Goal: Check status: Check status

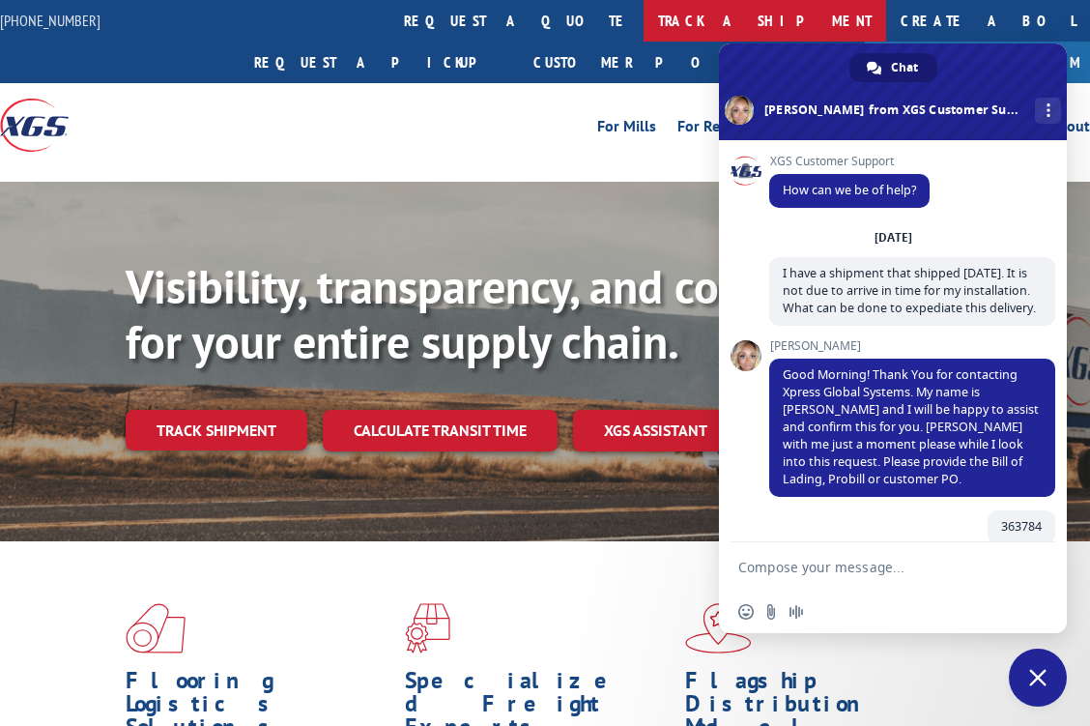
scroll to position [945, 0]
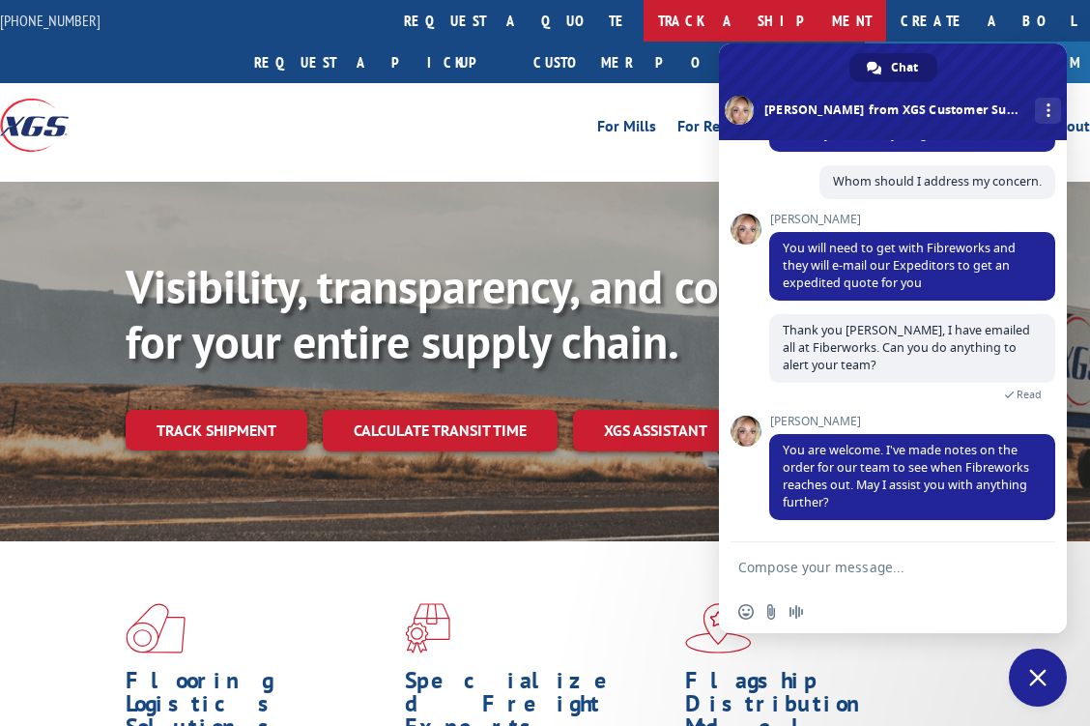
click at [644, 15] on link "track a shipment" at bounding box center [765, 21] width 243 height 42
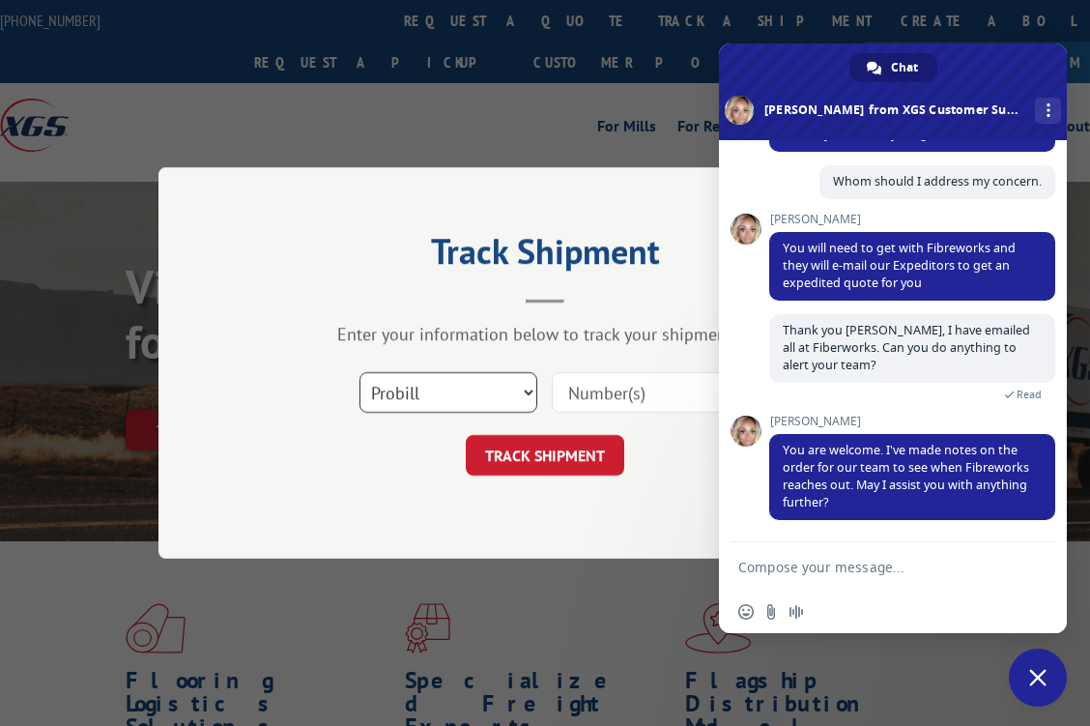
click at [526, 386] on select "Select category... Probill BOL PO" at bounding box center [449, 392] width 178 height 41
select select "bol"
click at [360, 372] on select "Select category... Probill BOL PO" at bounding box center [449, 392] width 178 height 41
click at [588, 381] on input at bounding box center [641, 392] width 178 height 41
click at [542, 391] on div "Select category... Probill BOL PO" at bounding box center [545, 393] width 580 height 64
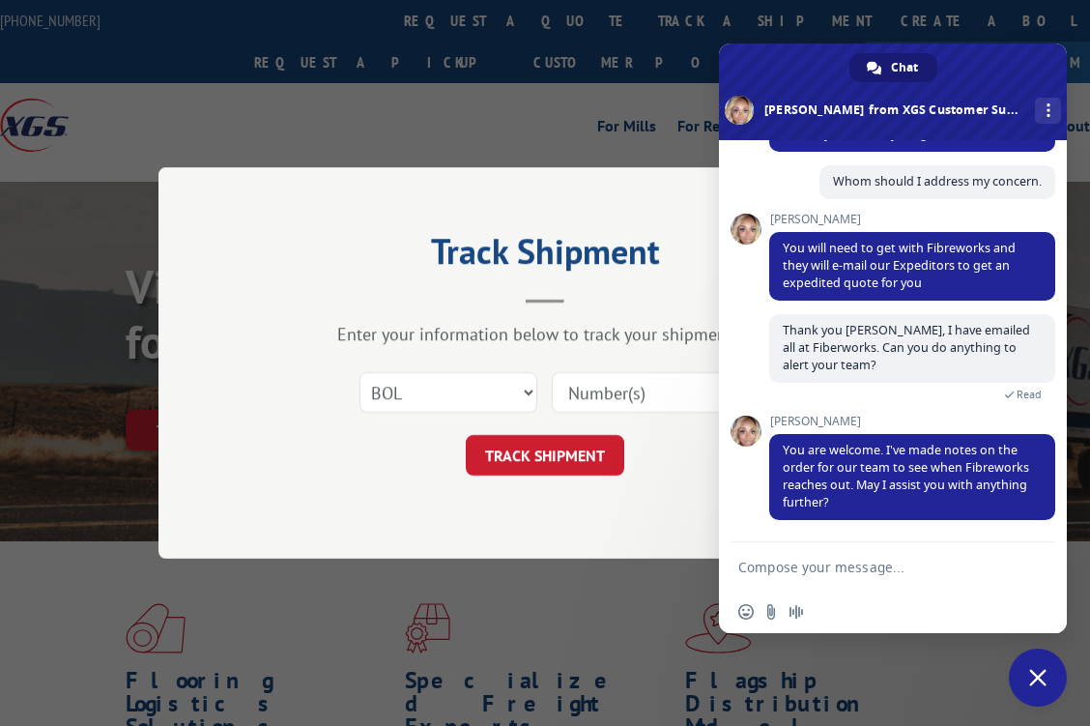
click at [574, 389] on input at bounding box center [641, 392] width 178 height 41
type input "363784"
click at [542, 452] on button "TRACK SHIPMENT" at bounding box center [545, 455] width 159 height 41
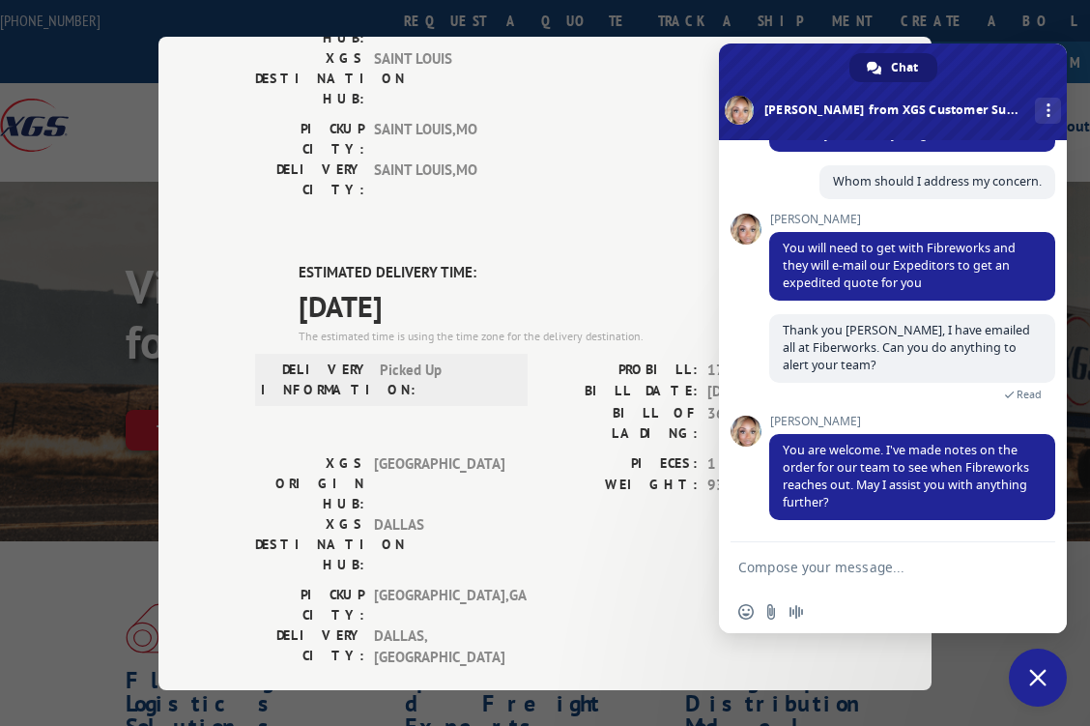
scroll to position [387, 0]
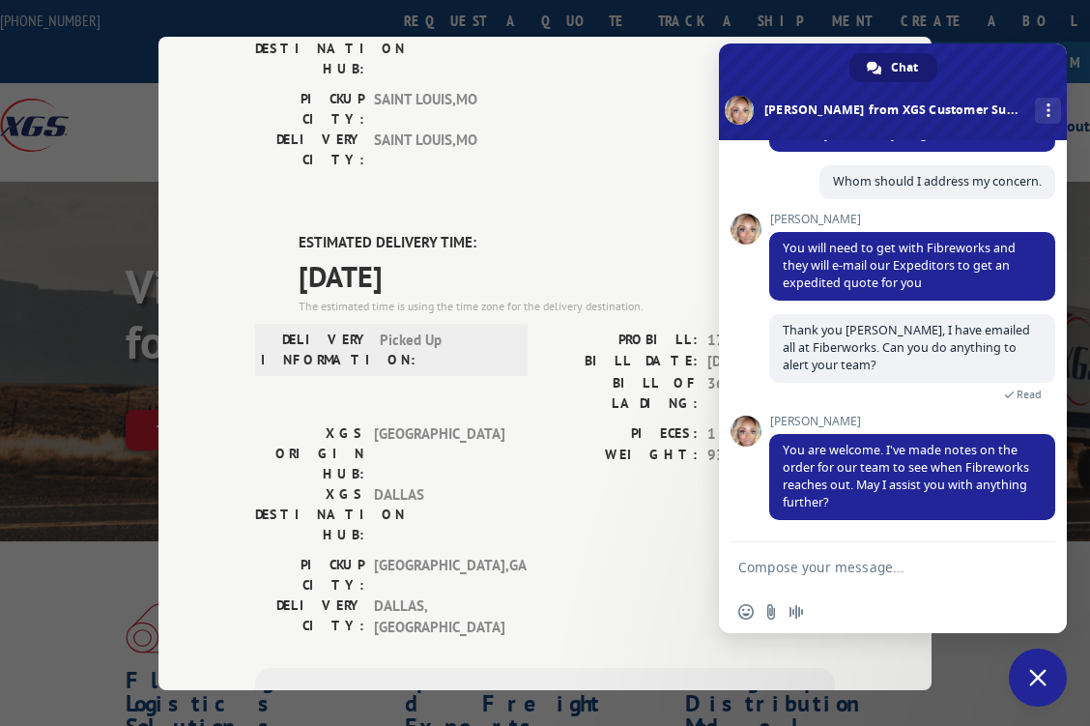
drag, startPoint x: 975, startPoint y: 62, endPoint x: 1067, endPoint y: 64, distance: 91.8
click at [770, 570] on textarea "Compose your message..." at bounding box center [871, 567] width 267 height 17
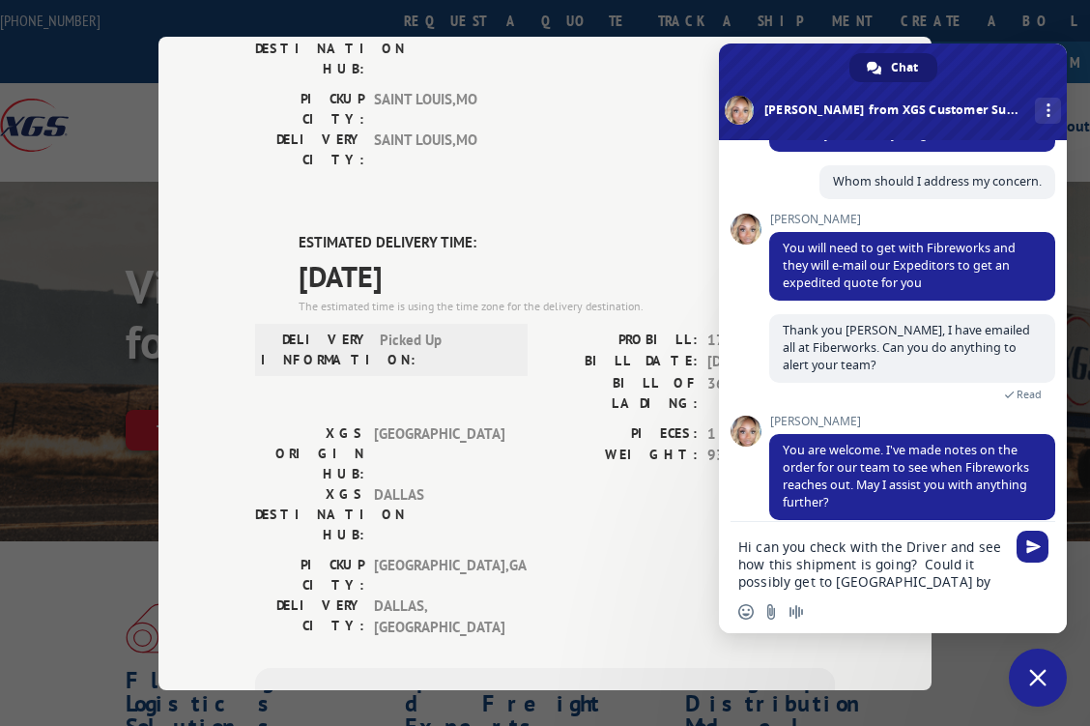
click at [899, 587] on textarea "Hi can you check with the Driver and see how this shipment is going? Could it p…" at bounding box center [871, 564] width 267 height 52
click at [966, 576] on textarea "Hi can you check with the Driver and see how this shipment is going? Could it p…" at bounding box center [871, 564] width 267 height 52
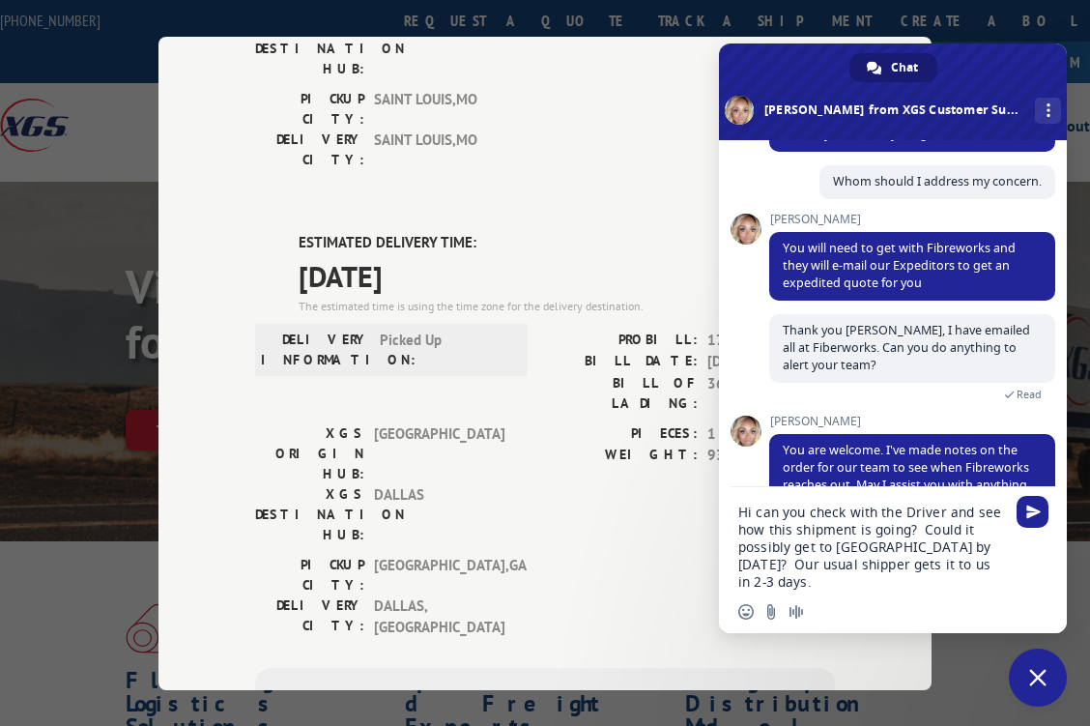
type textarea "Hi can you check with the Driver and see how this shipment is going? Could it p…"
drag, startPoint x: 988, startPoint y: 64, endPoint x: 1076, endPoint y: 72, distance: 88.3
drag, startPoint x: 577, startPoint y: 80, endPoint x: 525, endPoint y: 78, distance: 52.2
click at [525, 78] on div "DELIVERED DELIVERY INFORMATION: PROBILL: 8794301 BILL DATE: [DATE] BILL OF LADI…" at bounding box center [545, 394] width 580 height 1176
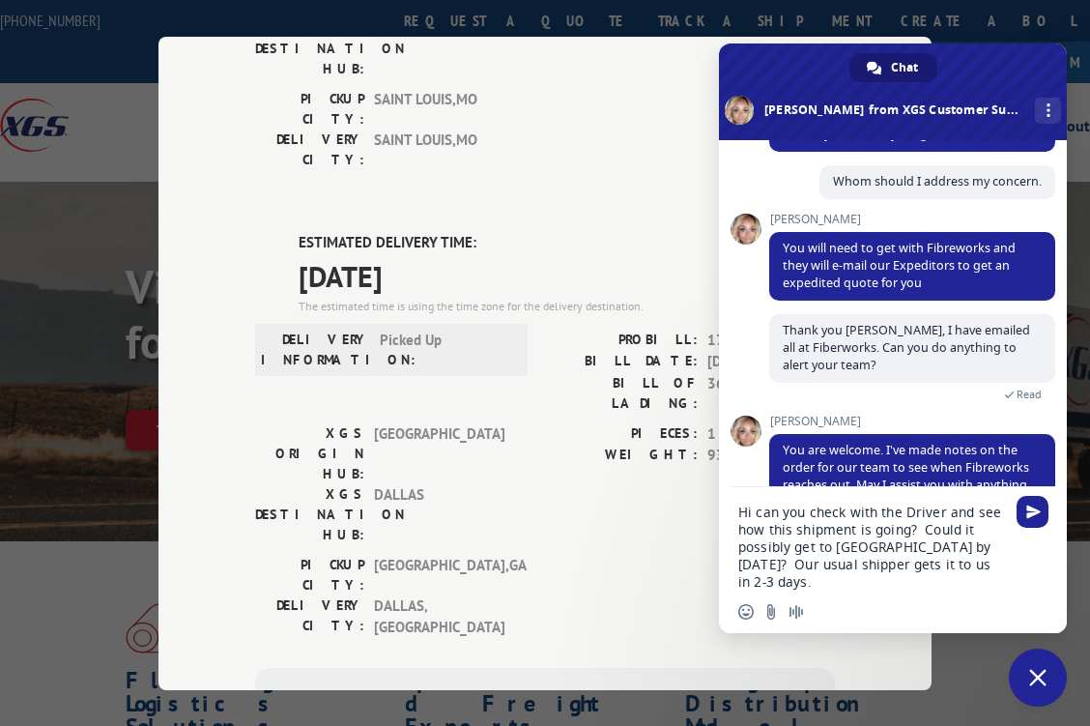
type input "[PHONE_NUMBER]"
click at [947, 512] on textarea "Hi can you check with the Driver and see how this shipment is going? Could it p…" at bounding box center [871, 547] width 267 height 87
